Goal: Navigation & Orientation: Understand site structure

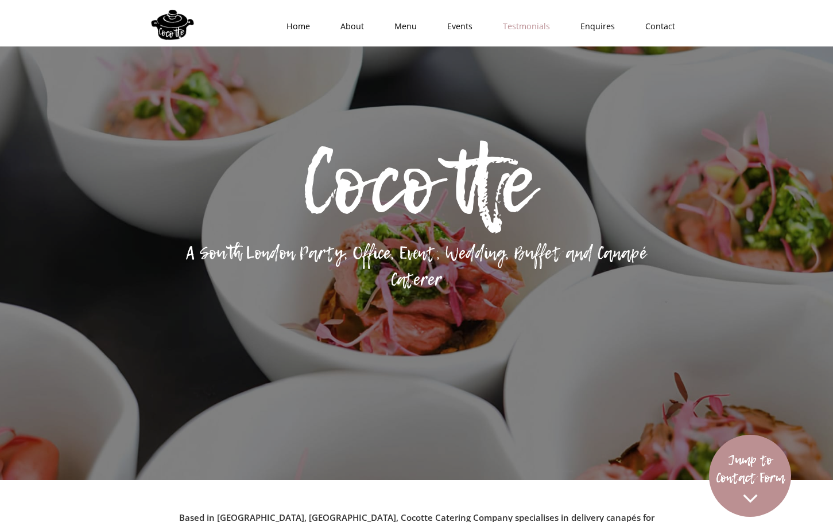
click at [517, 33] on link "Testmonials" at bounding box center [523, 26] width 78 height 34
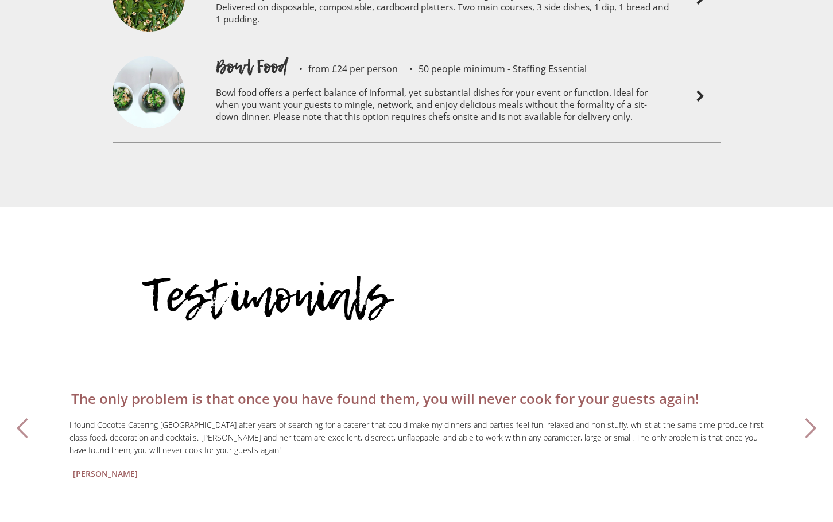
scroll to position [3046, 0]
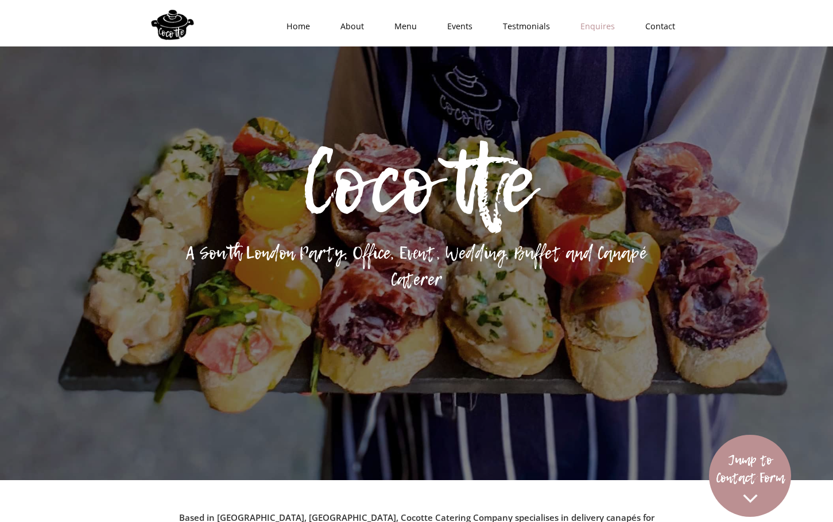
click at [606, 26] on link "Enquires" at bounding box center [593, 26] width 65 height 34
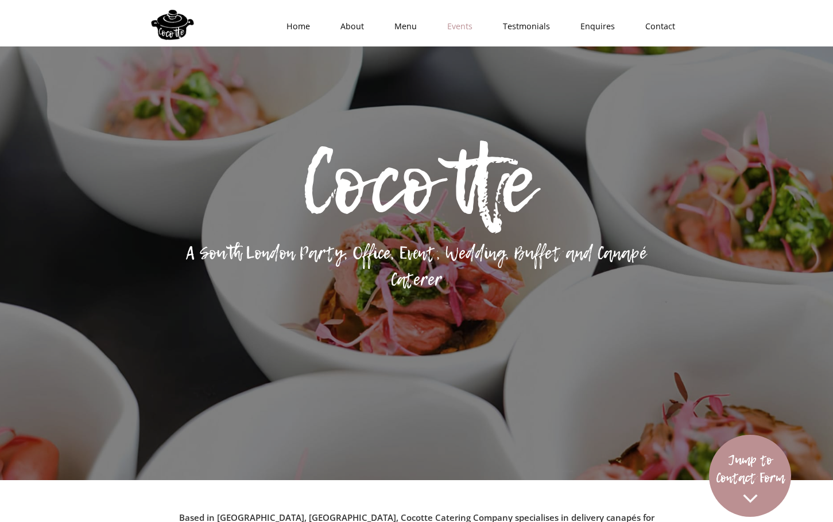
click at [462, 26] on link "Events" at bounding box center [456, 26] width 56 height 34
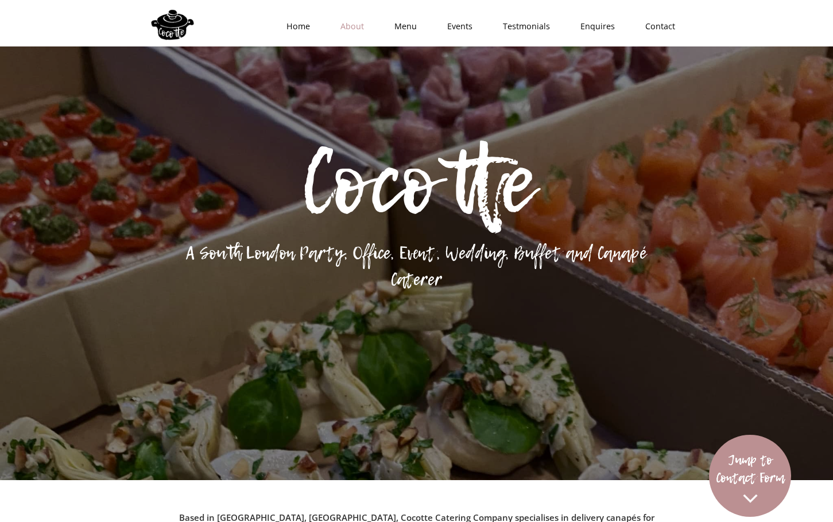
click at [345, 23] on link "About" at bounding box center [348, 26] width 54 height 34
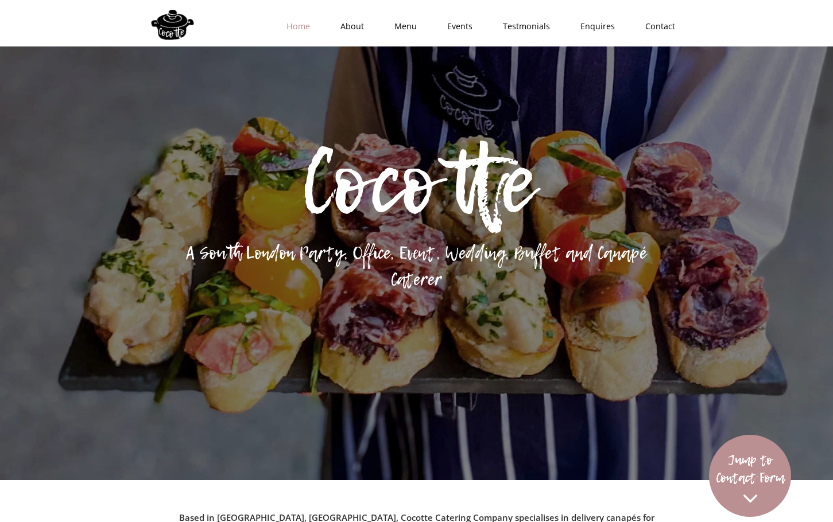
click at [301, 28] on link "Home" at bounding box center [295, 26] width 54 height 34
